Goal: Information Seeking & Learning: Learn about a topic

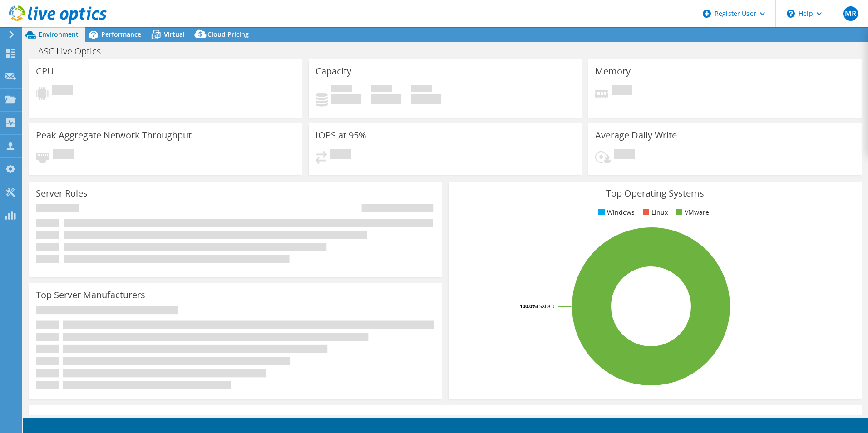
select select "USD"
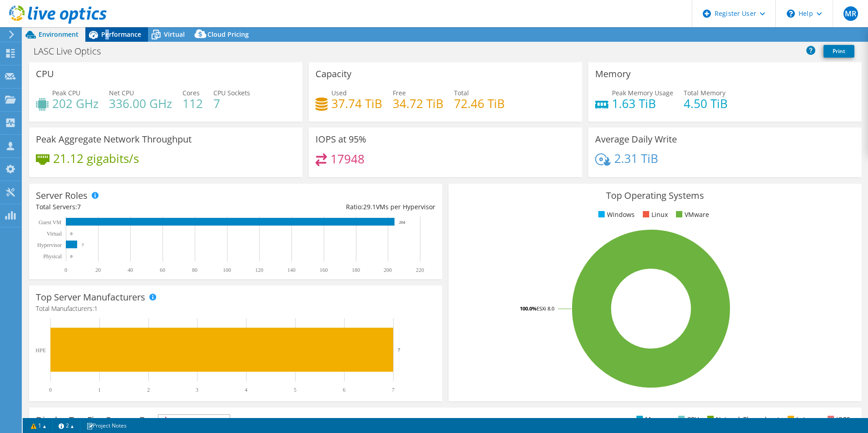
click at [107, 37] on span "Performance" at bounding box center [121, 34] width 40 height 9
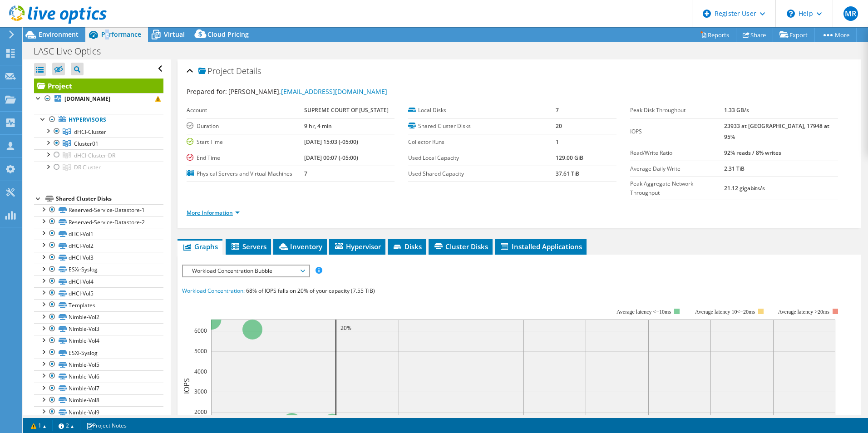
click at [222, 209] on link "More Information" at bounding box center [213, 213] width 53 height 8
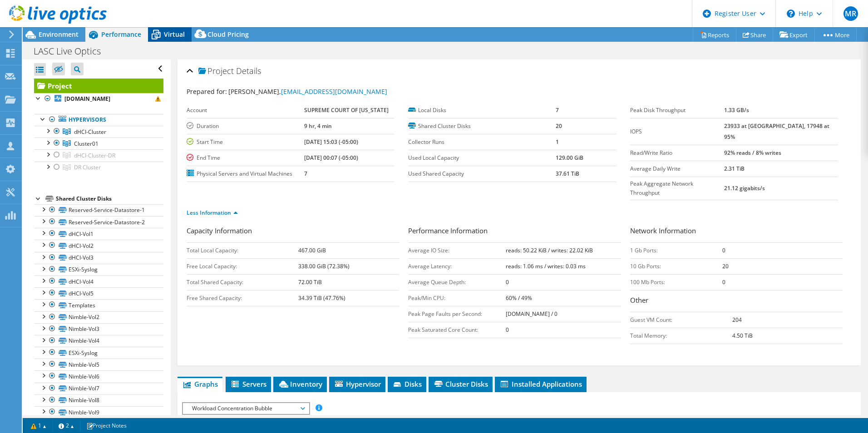
click at [181, 31] on span "Virtual" at bounding box center [174, 34] width 21 height 9
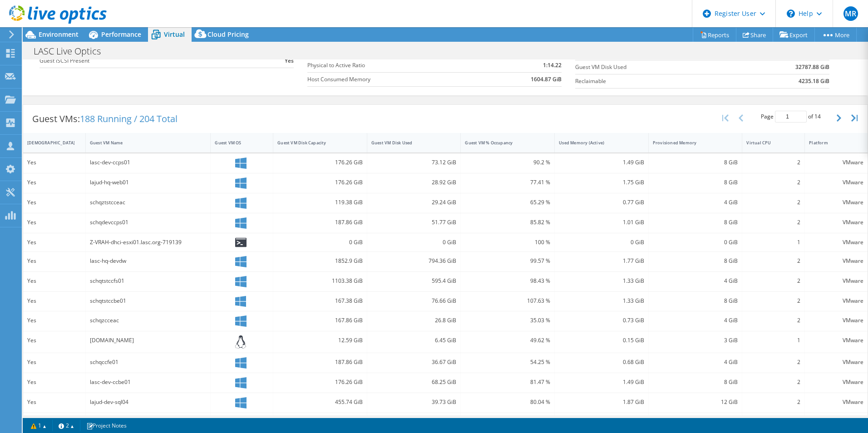
scroll to position [136, 0]
click at [433, 140] on div "Guest VM Disk Used" at bounding box center [409, 140] width 74 height 6
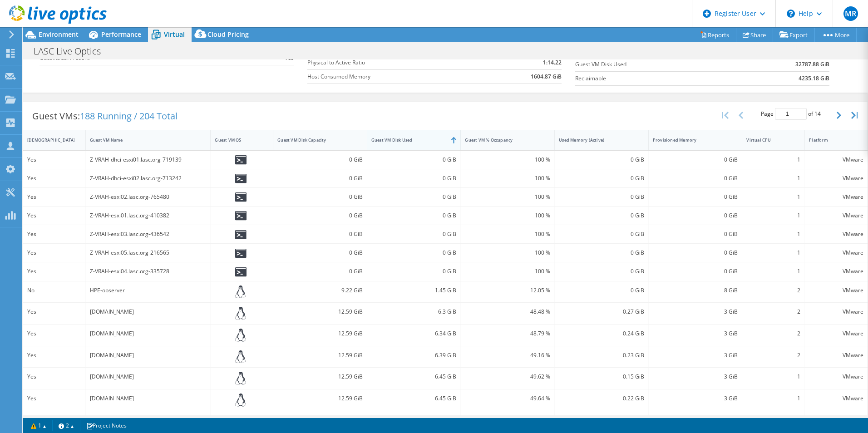
click at [433, 140] on div "Guest VM Disk Used" at bounding box center [409, 140] width 74 height 6
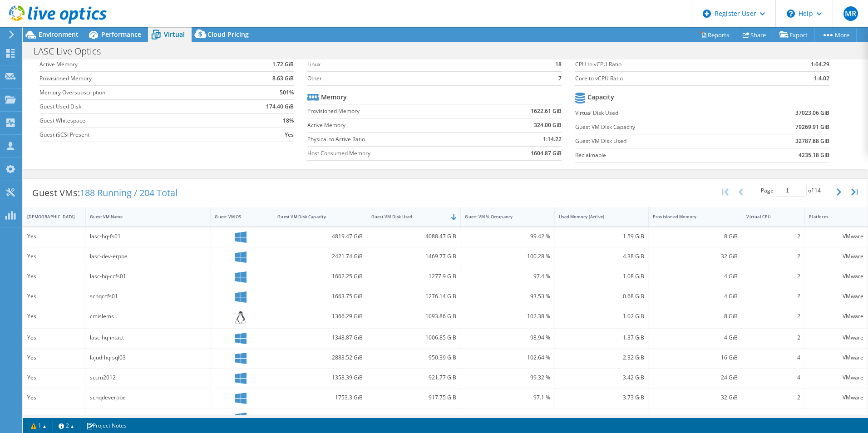
scroll to position [0, 0]
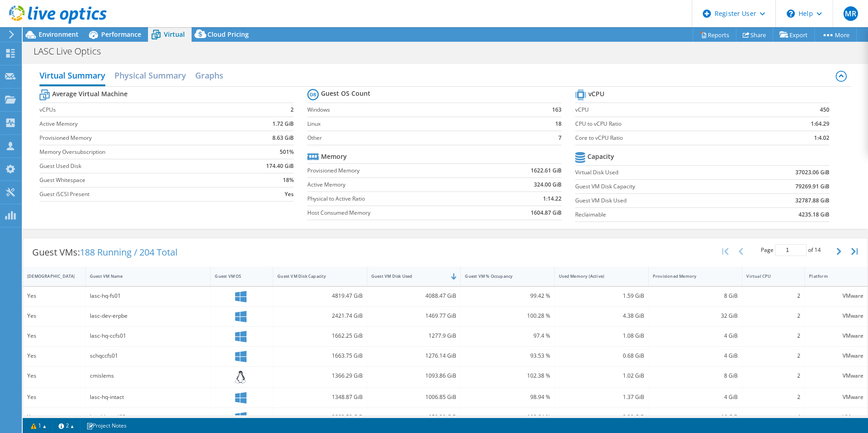
drag, startPoint x: 130, startPoint y: 35, endPoint x: 135, endPoint y: 49, distance: 14.1
click at [130, 35] on span "Performance" at bounding box center [121, 34] width 40 height 9
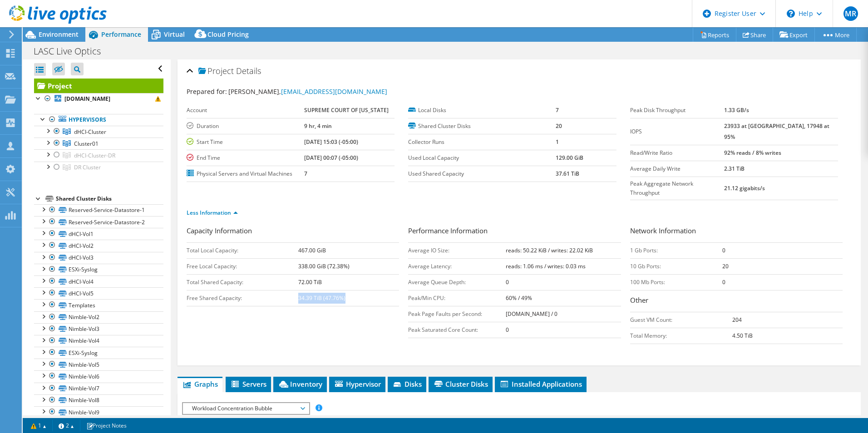
drag, startPoint x: 298, startPoint y: 278, endPoint x: 348, endPoint y: 279, distance: 50.0
click at [348, 290] on td "34.39 TiB (47.76%)" at bounding box center [348, 298] width 101 height 16
click at [347, 290] on td "34.39 TiB (47.76%)" at bounding box center [348, 298] width 101 height 16
drag, startPoint x: 347, startPoint y: 280, endPoint x: 295, endPoint y: 281, distance: 51.8
click at [296, 290] on tr "Free Shared Capacity: 34.39 TiB (47.76%)" at bounding box center [293, 298] width 213 height 16
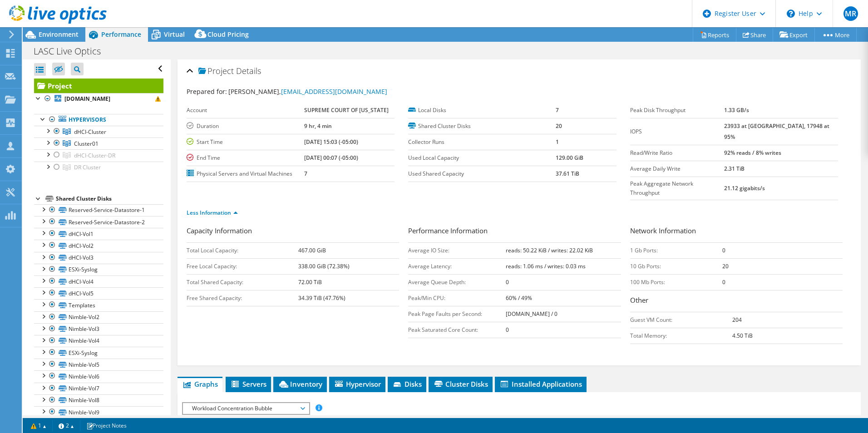
drag, startPoint x: 295, startPoint y: 281, endPoint x: 273, endPoint y: 281, distance: 22.3
click at [273, 290] on td "Free Shared Capacity:" at bounding box center [243, 298] width 112 height 16
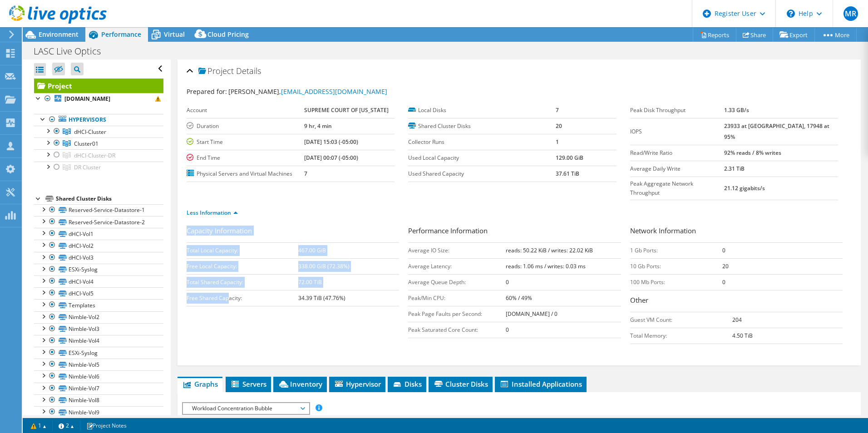
drag, startPoint x: 193, startPoint y: 280, endPoint x: 230, endPoint y: 284, distance: 37.0
click at [230, 284] on div "Project Details Prepared for: [PERSON_NAME], [EMAIL_ADDRESS][DOMAIN_NAME] Accou…" at bounding box center [520, 212] width 684 height 306
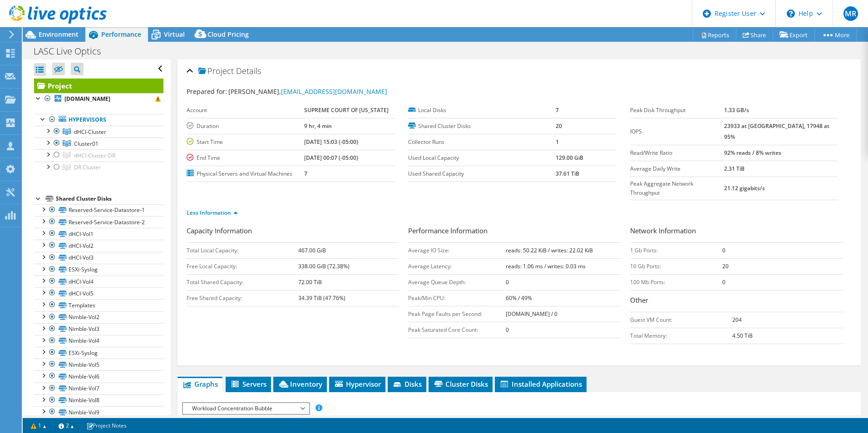
drag, startPoint x: 230, startPoint y: 284, endPoint x: 245, endPoint y: 282, distance: 15.2
click at [245, 290] on td "Free Shared Capacity:" at bounding box center [243, 298] width 112 height 16
click at [178, 39] on div "Virtual" at bounding box center [170, 34] width 44 height 15
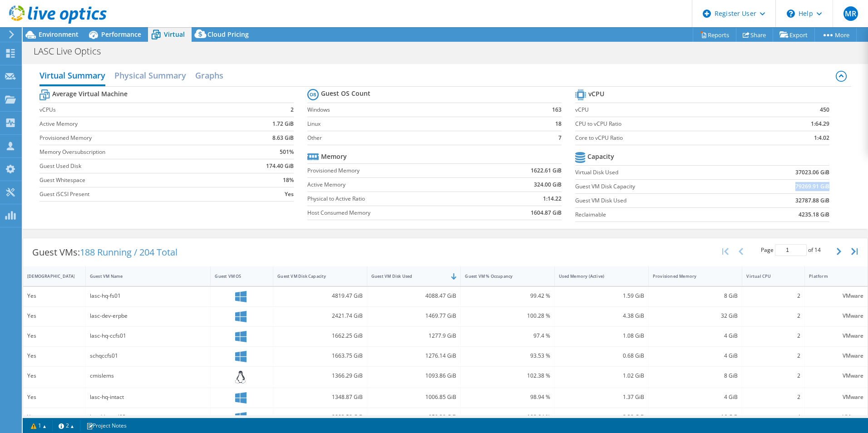
drag, startPoint x: 786, startPoint y: 188, endPoint x: 823, endPoint y: 186, distance: 36.4
click at [823, 186] on td "79269.91 GiB" at bounding box center [786, 186] width 88 height 14
drag, startPoint x: 823, startPoint y: 186, endPoint x: 814, endPoint y: 187, distance: 8.2
copy b "79269.91 GiB"
click at [55, 31] on span "Environment" at bounding box center [59, 34] width 40 height 9
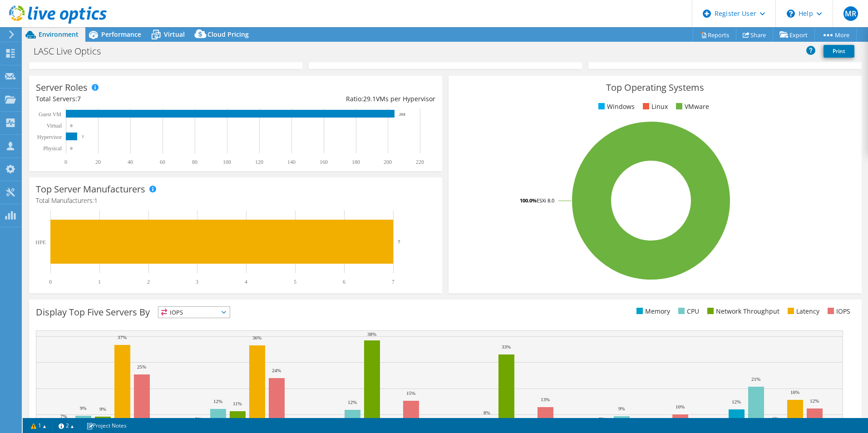
scroll to position [173, 0]
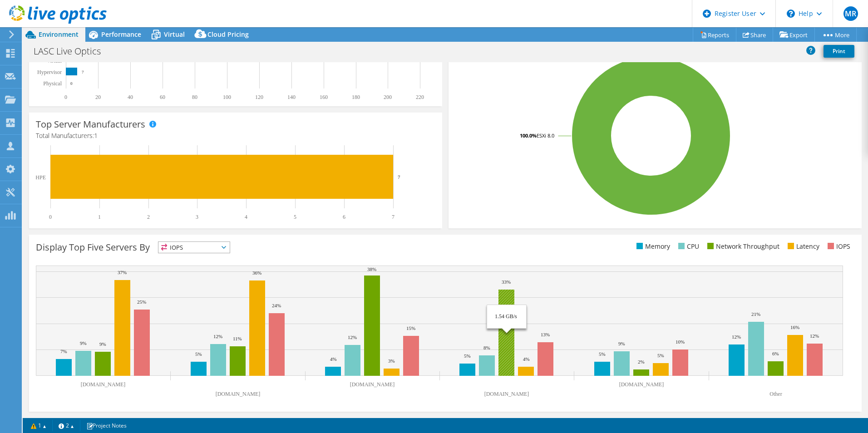
click at [505, 302] on rect at bounding box center [507, 333] width 16 height 86
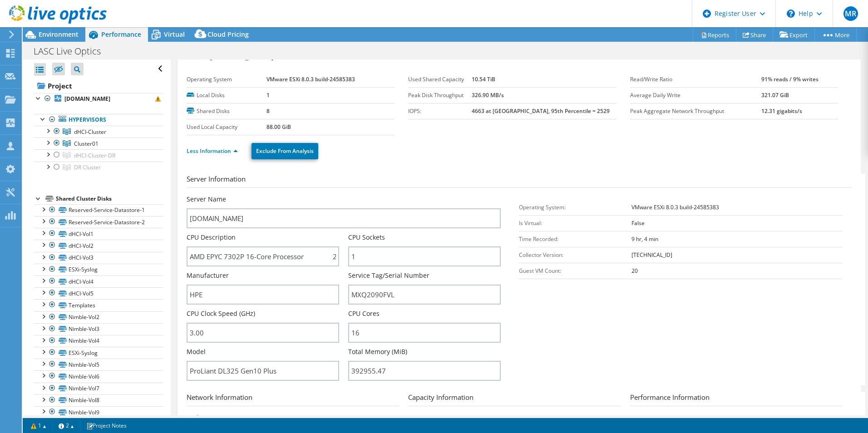
scroll to position [0, 0]
